Goal: Task Accomplishment & Management: Use online tool/utility

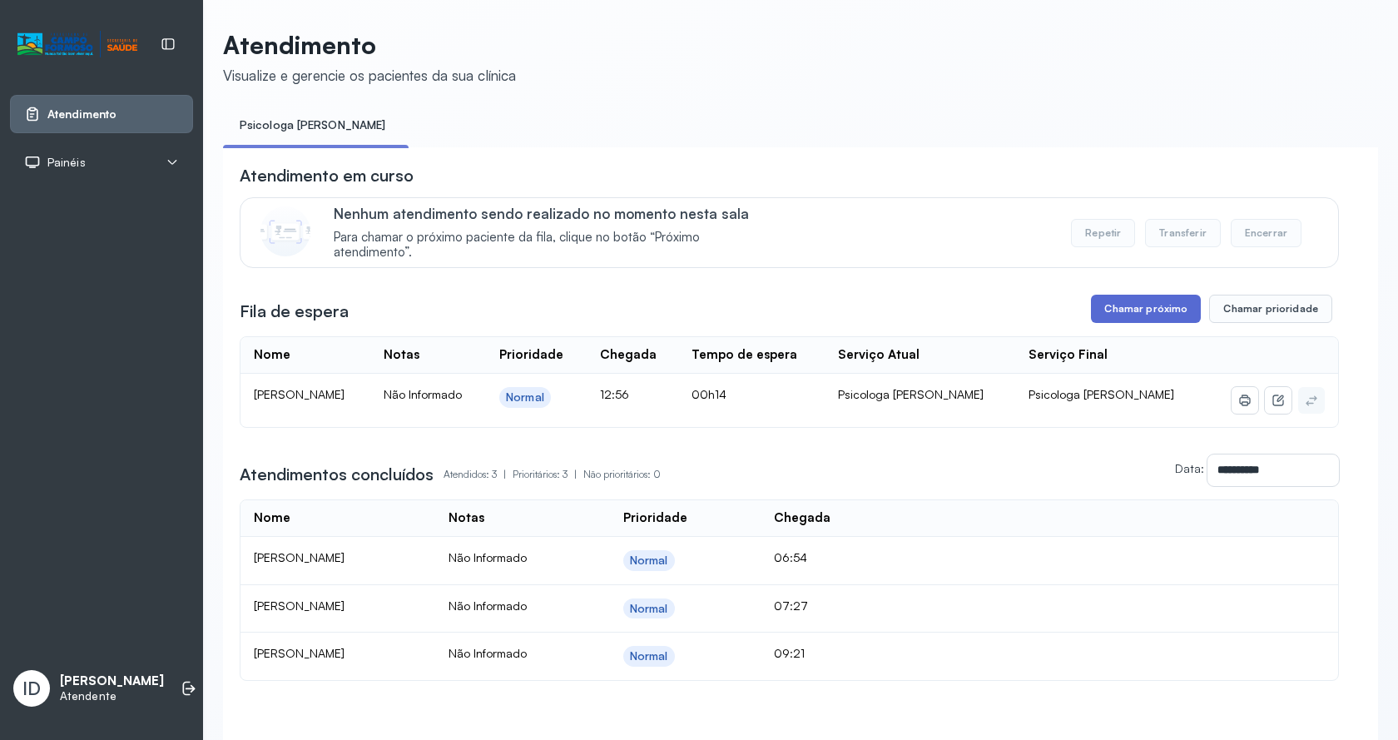
click at [1100, 302] on button "Chamar próximo" at bounding box center [1146, 309] width 110 height 28
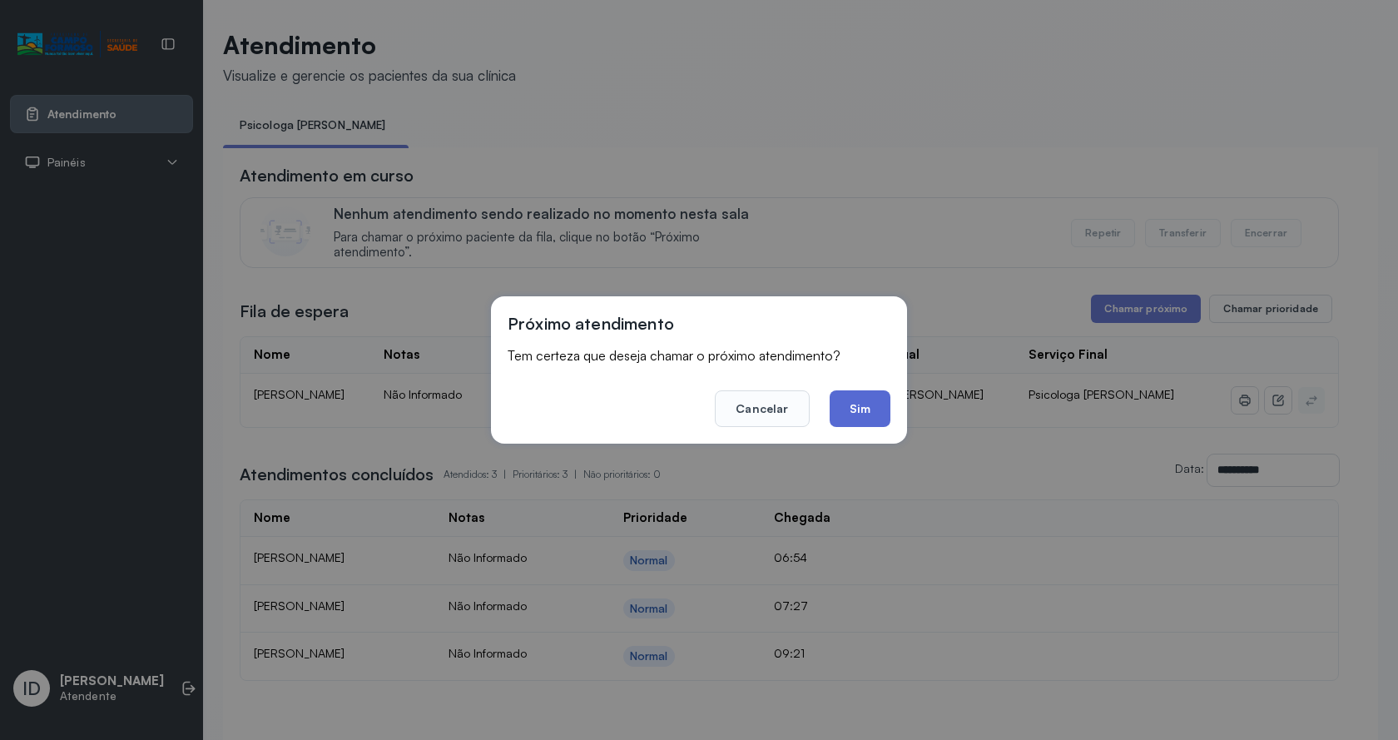
drag, startPoint x: 870, startPoint y: 415, endPoint x: 847, endPoint y: 395, distance: 30.6
click at [870, 414] on button "Sim" at bounding box center [860, 408] width 61 height 37
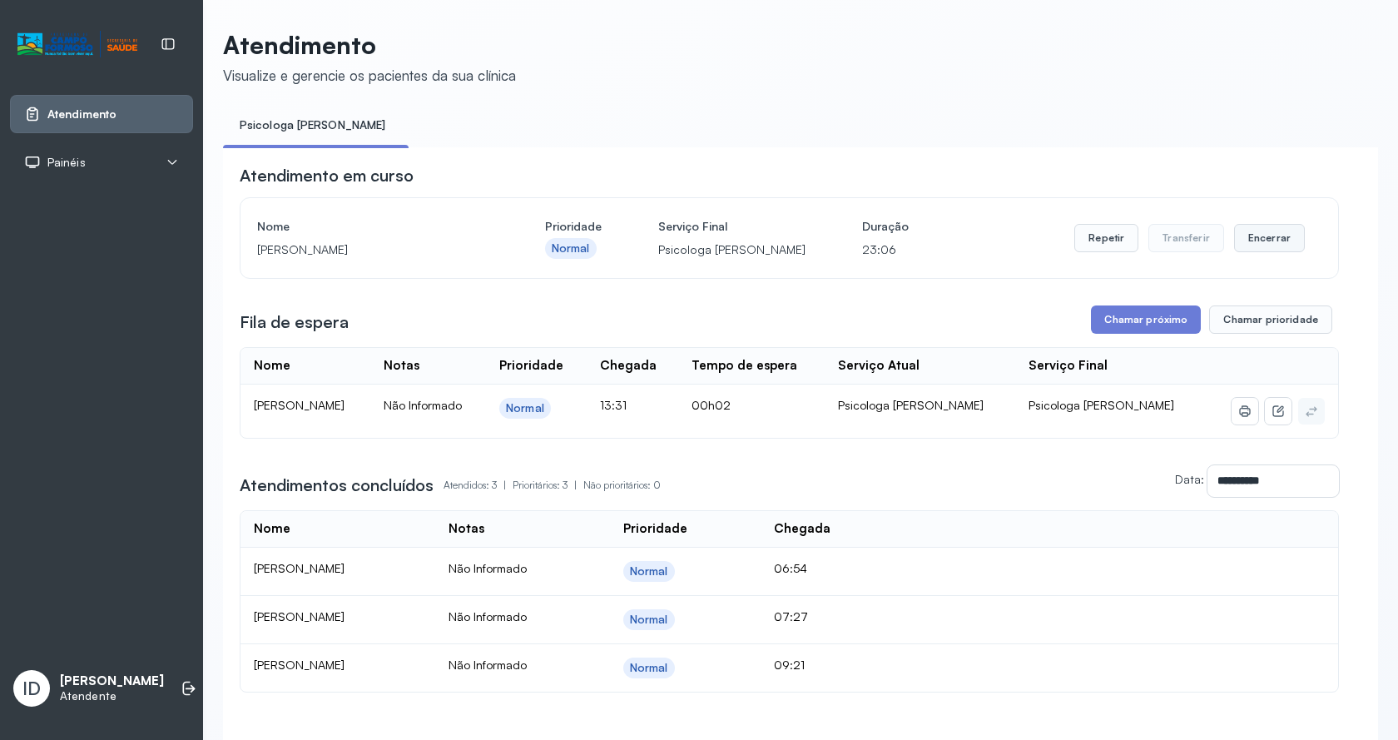
click at [1263, 238] on button "Encerrar" at bounding box center [1269, 238] width 71 height 28
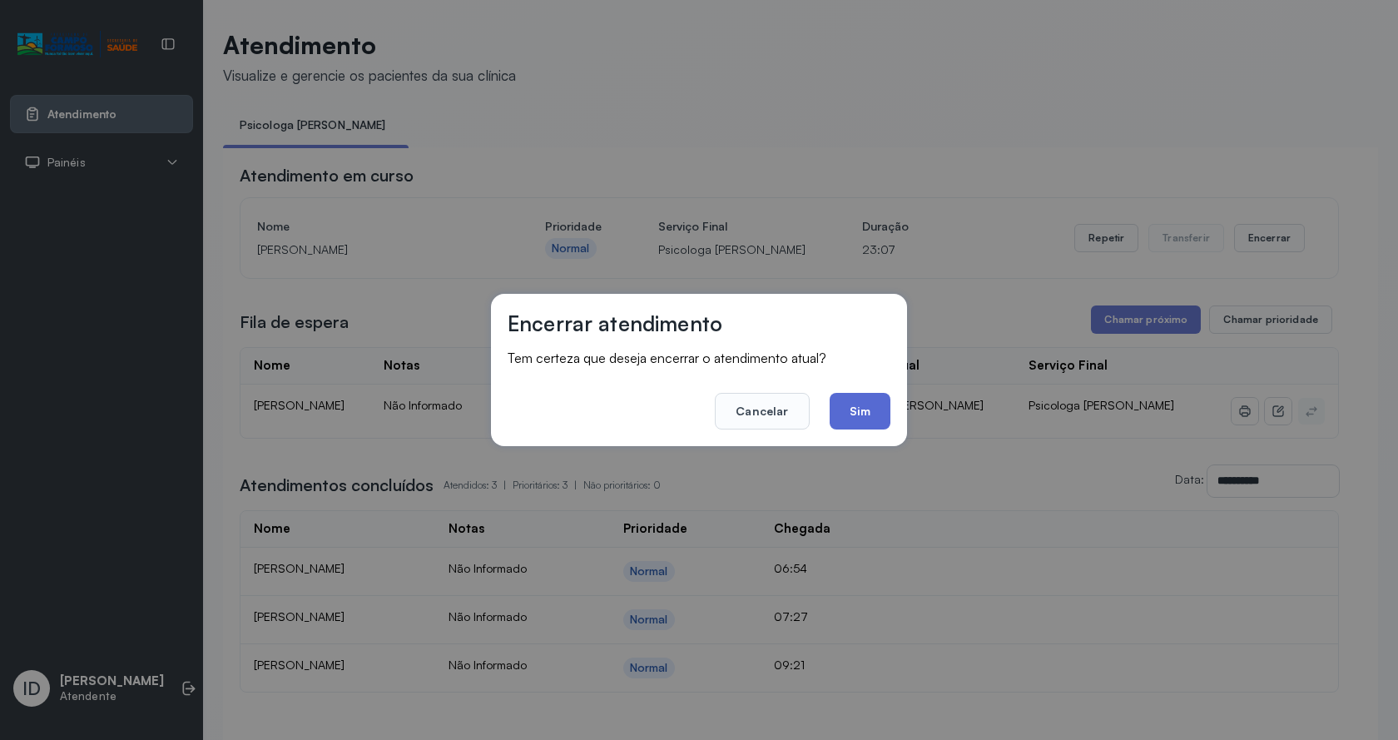
click at [868, 417] on button "Sim" at bounding box center [860, 411] width 61 height 37
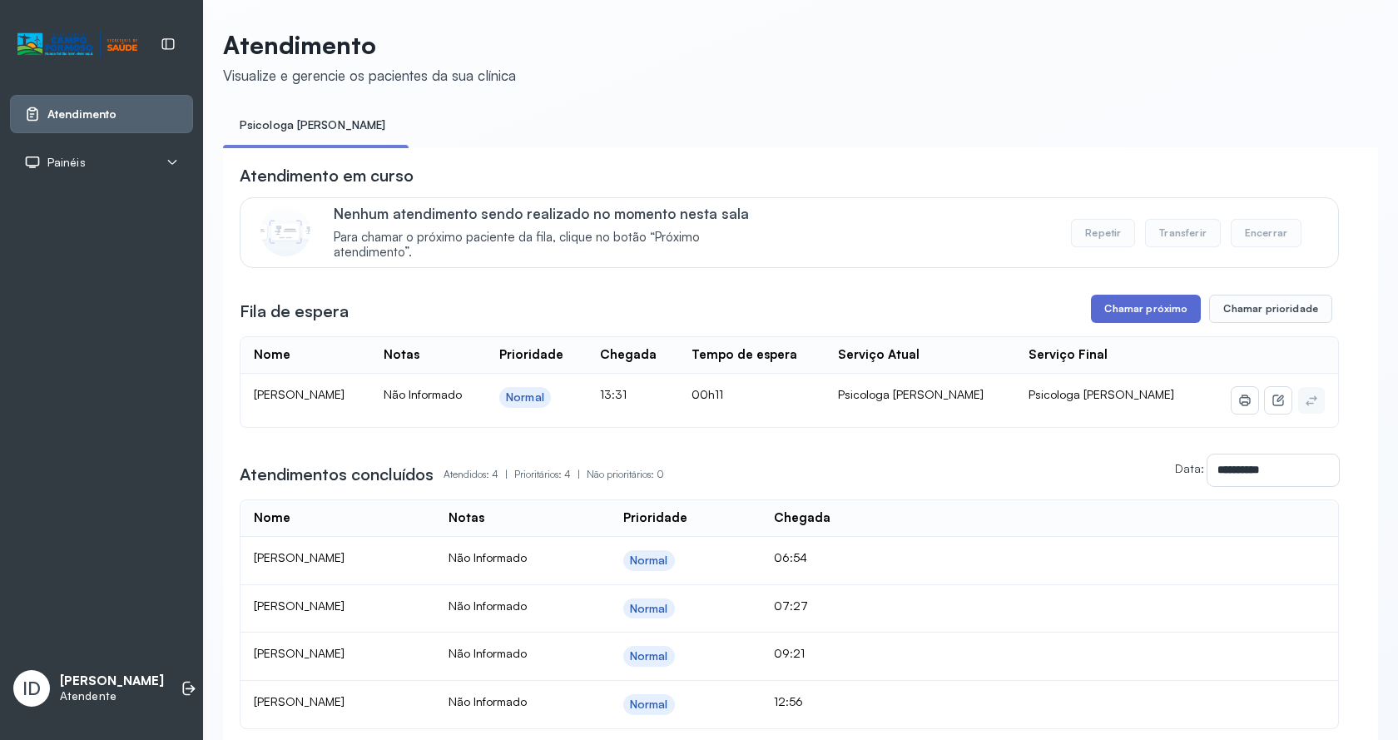
click at [1175, 318] on button "Chamar próximo" at bounding box center [1146, 309] width 110 height 28
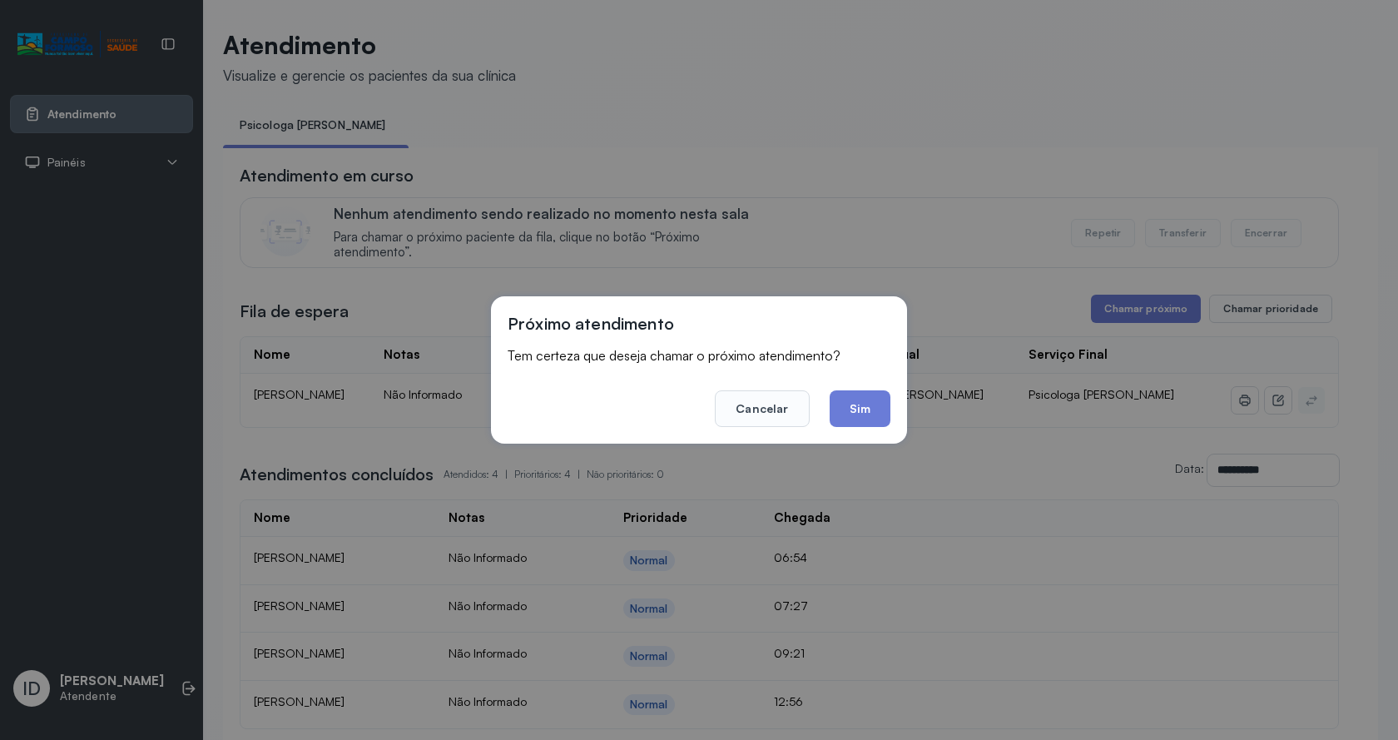
click at [872, 428] on div "Próximo atendimento Tem certeza que deseja chamar o próximo atendimento? Cancel…" at bounding box center [699, 369] width 416 height 147
click at [876, 412] on button "Sim" at bounding box center [860, 408] width 61 height 37
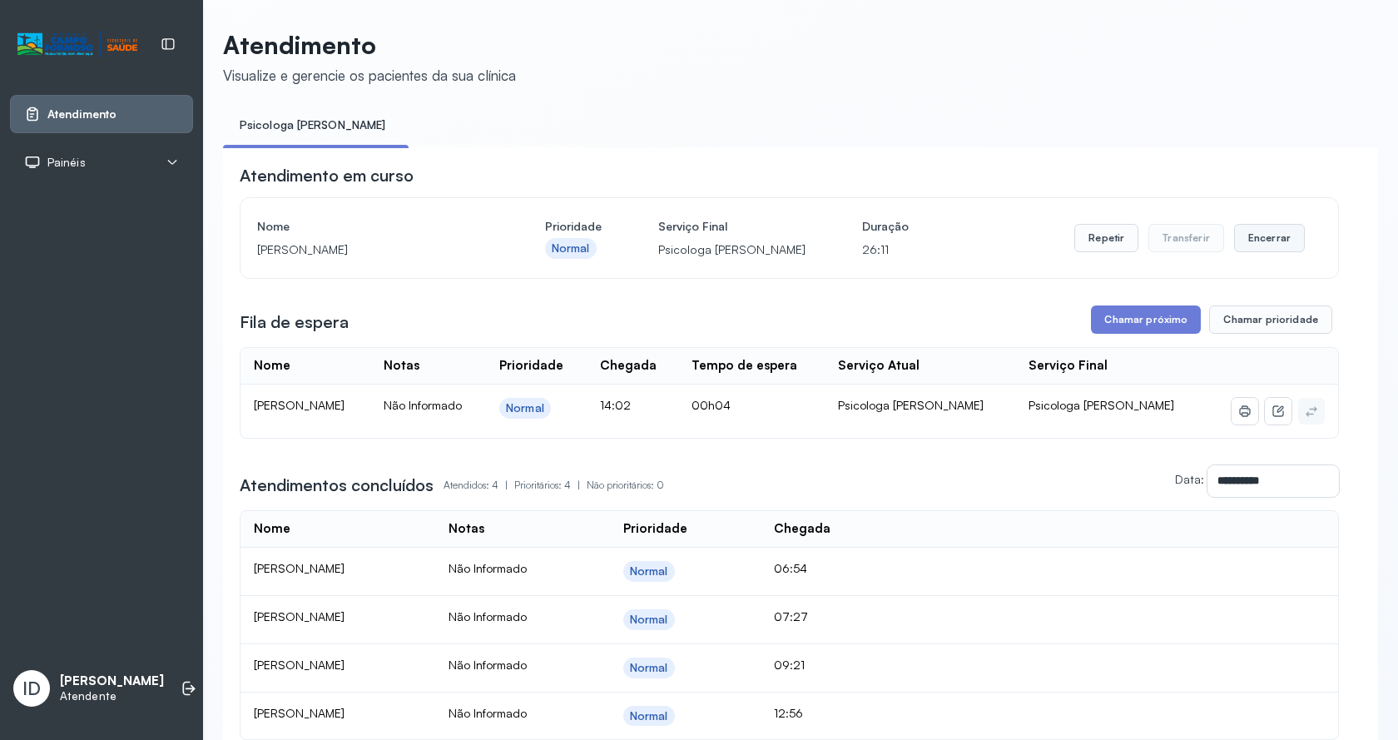
click at [1265, 232] on button "Encerrar" at bounding box center [1269, 238] width 71 height 28
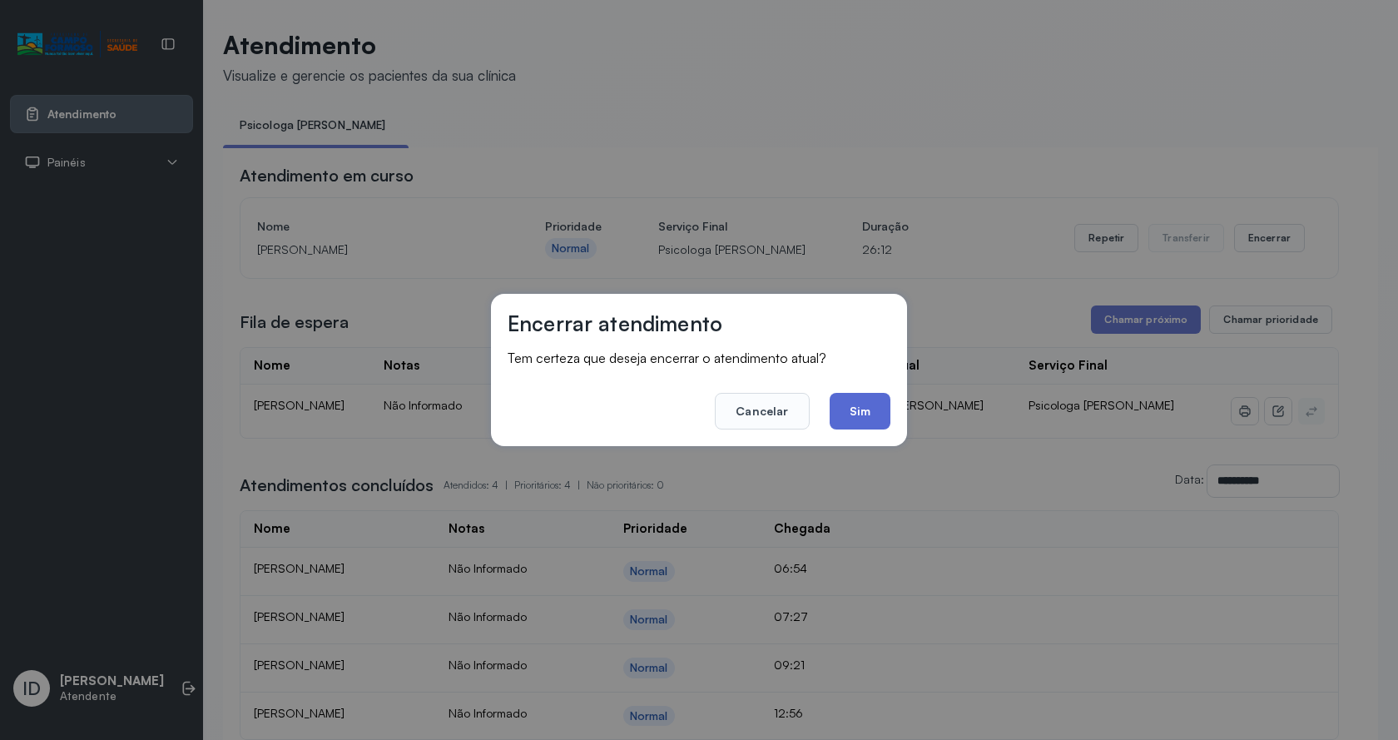
click at [856, 417] on button "Sim" at bounding box center [860, 411] width 61 height 37
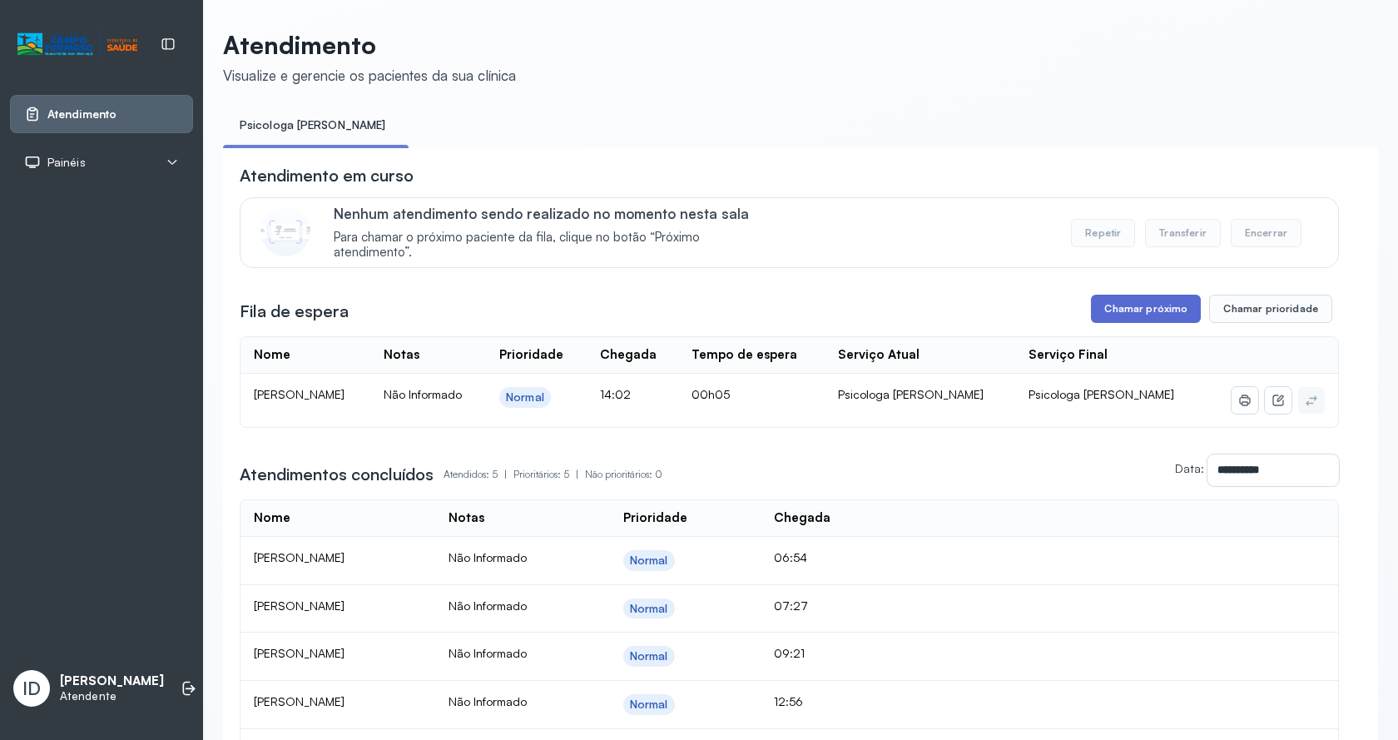
click at [1109, 308] on button "Chamar próximo" at bounding box center [1146, 309] width 110 height 28
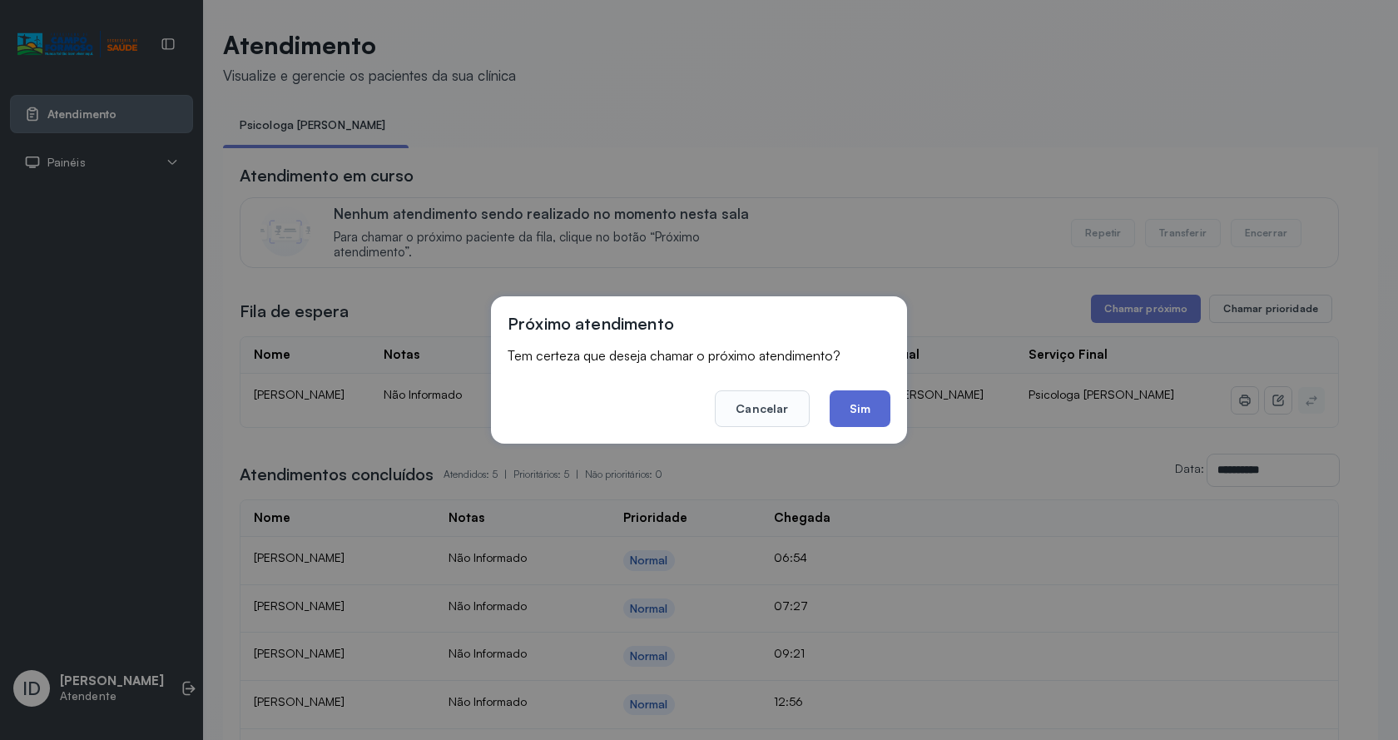
click at [852, 414] on button "Sim" at bounding box center [860, 408] width 61 height 37
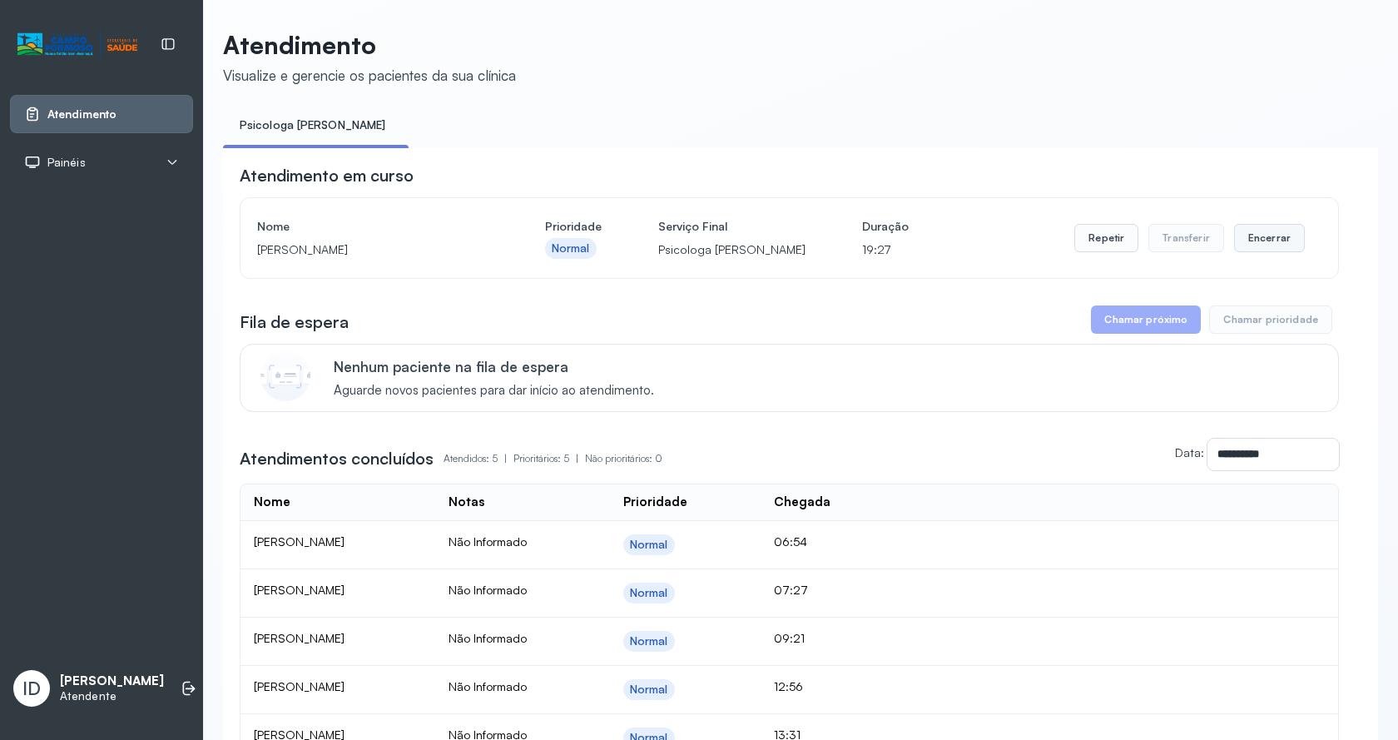
click at [1253, 233] on button "Encerrar" at bounding box center [1269, 238] width 71 height 28
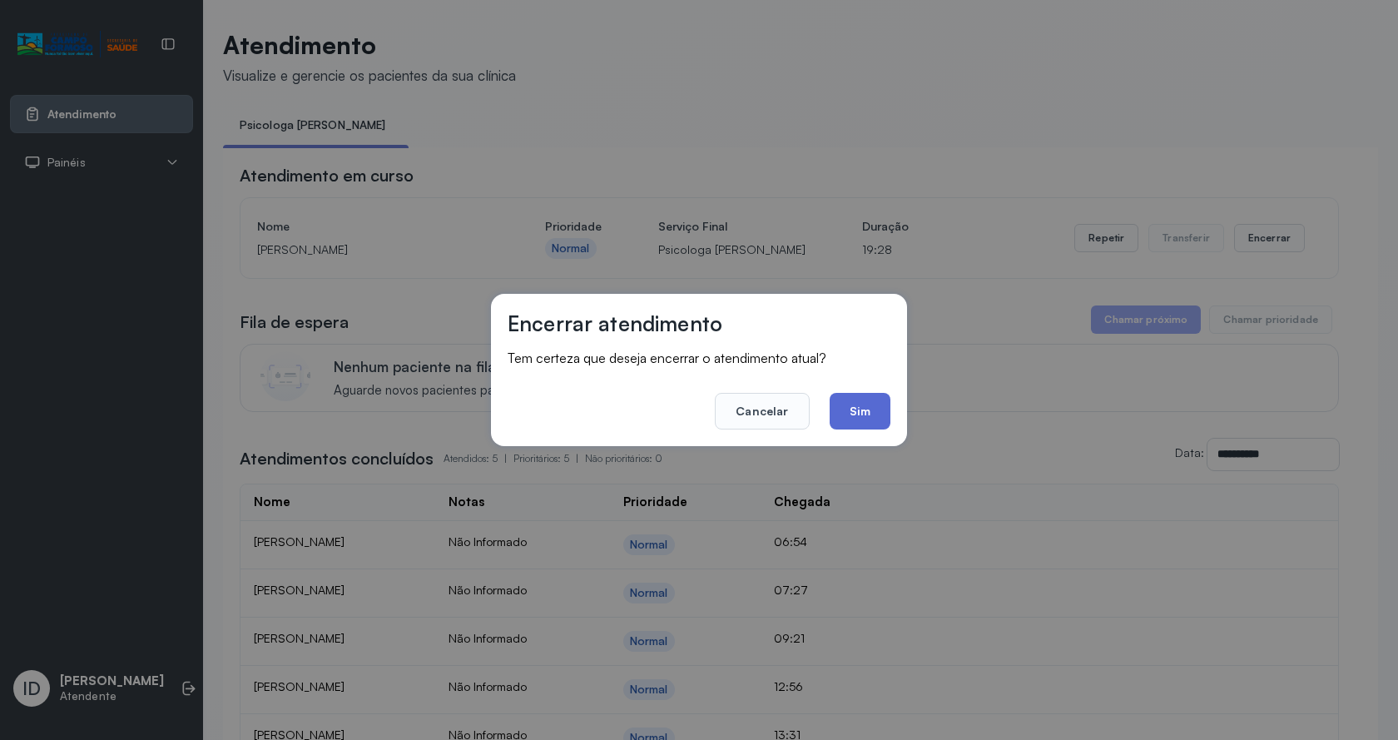
click at [848, 407] on button "Sim" at bounding box center [860, 411] width 61 height 37
